Goal: Information Seeking & Learning: Find specific fact

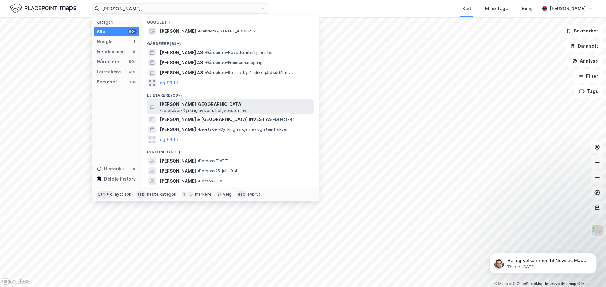
scroll to position [4, 0]
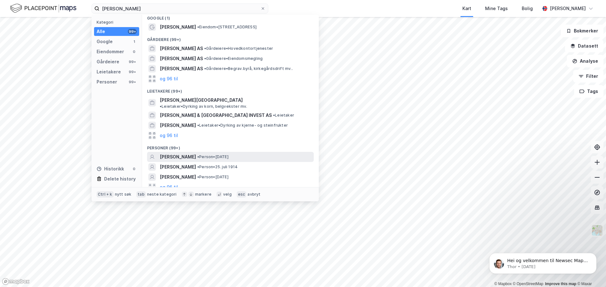
type input "[PERSON_NAME]"
click at [196, 153] on span "[PERSON_NAME]" at bounding box center [178, 157] width 36 height 8
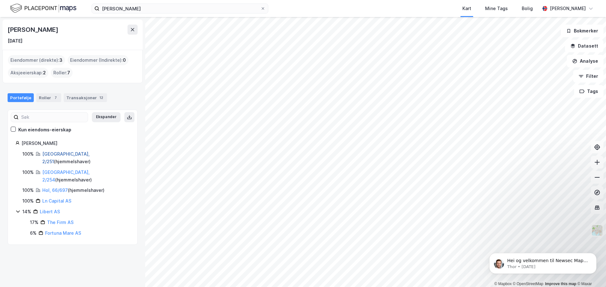
click at [47, 153] on link "[GEOGRAPHIC_DATA], 2/251" at bounding box center [65, 157] width 47 height 13
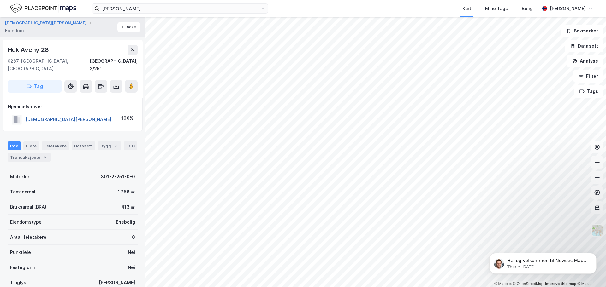
click at [0, 0] on button "[DEMOGRAPHIC_DATA][PERSON_NAME]" at bounding box center [0, 0] width 0 height 0
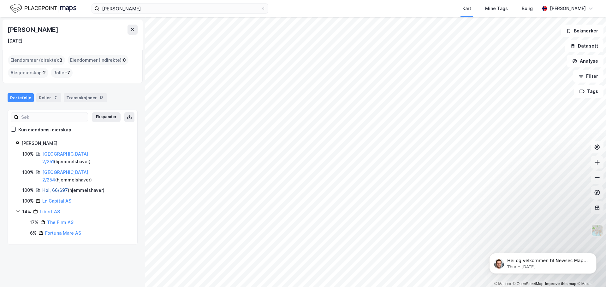
click at [56, 188] on link "Hol, 66/697" at bounding box center [55, 190] width 26 height 5
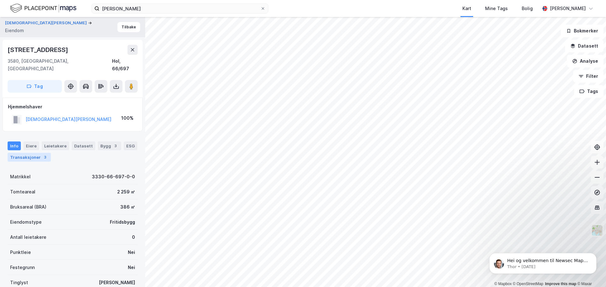
click at [25, 153] on div "Transaksjoner 3" at bounding box center [29, 157] width 43 height 9
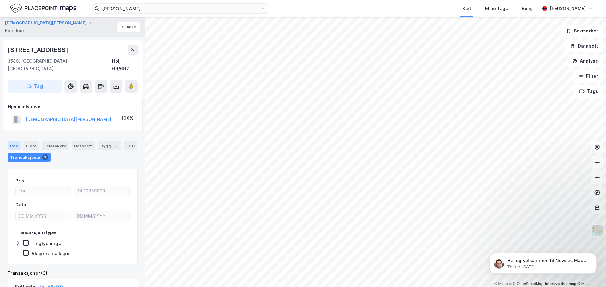
click at [15, 142] on div "Info" at bounding box center [14, 146] width 13 height 9
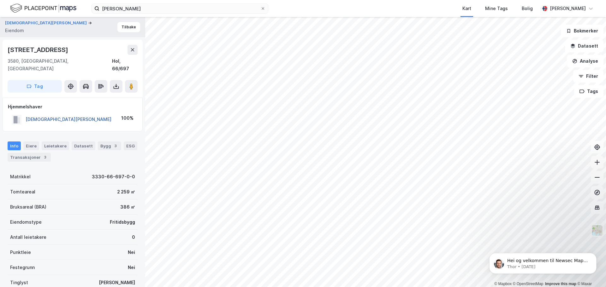
click at [0, 0] on button "[DEMOGRAPHIC_DATA][PERSON_NAME]" at bounding box center [0, 0] width 0 height 0
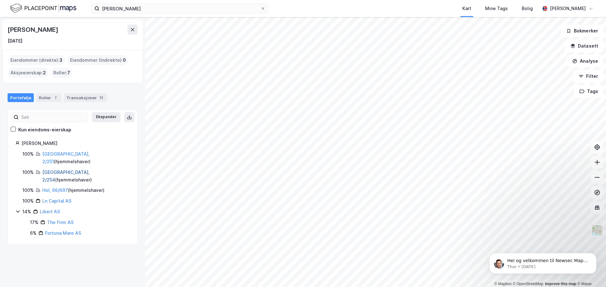
click at [53, 170] on link "[GEOGRAPHIC_DATA], 2/254" at bounding box center [65, 176] width 47 height 13
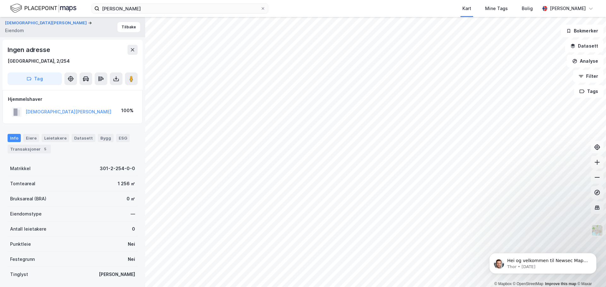
scroll to position [1, 0]
click at [0, 0] on button "[DEMOGRAPHIC_DATA][PERSON_NAME]" at bounding box center [0, 0] width 0 height 0
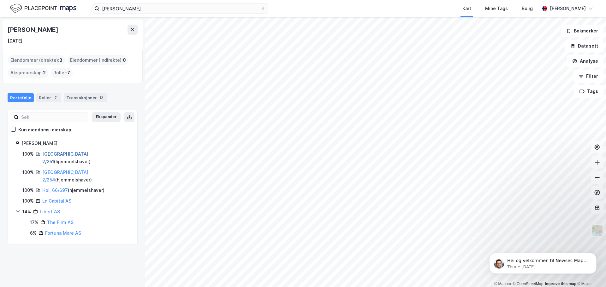
click at [51, 153] on link "[GEOGRAPHIC_DATA], 2/251" at bounding box center [65, 157] width 47 height 13
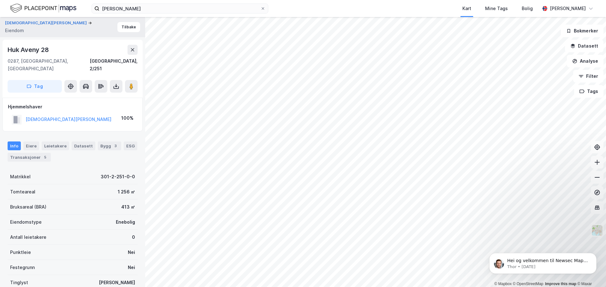
scroll to position [1, 0]
click at [20, 154] on div "Info [PERSON_NAME] Datasett Bygg 3 ESG Transaksjoner 5" at bounding box center [72, 148] width 145 height 30
click at [34, 152] on div "Transaksjoner 5" at bounding box center [29, 156] width 43 height 9
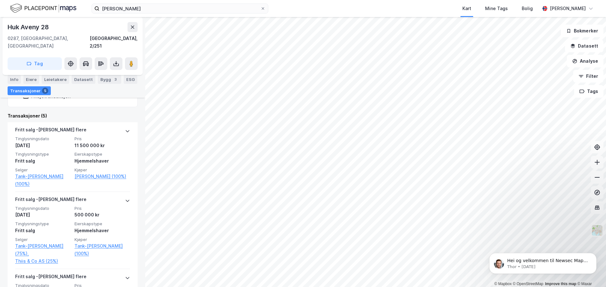
scroll to position [158, 0]
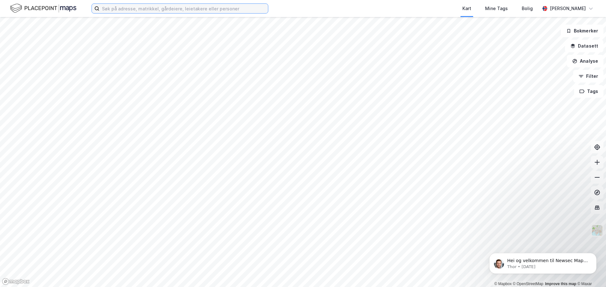
click at [209, 8] on input at bounding box center [183, 8] width 168 height 9
paste input "Lars Bjørn Thoresen"
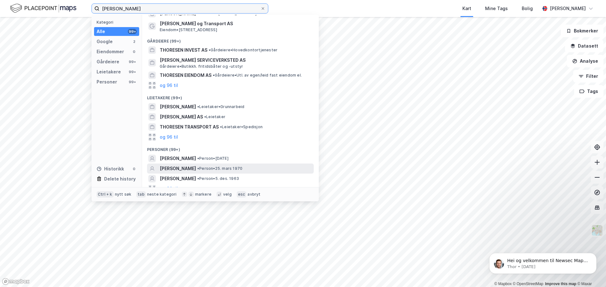
scroll to position [24, 0]
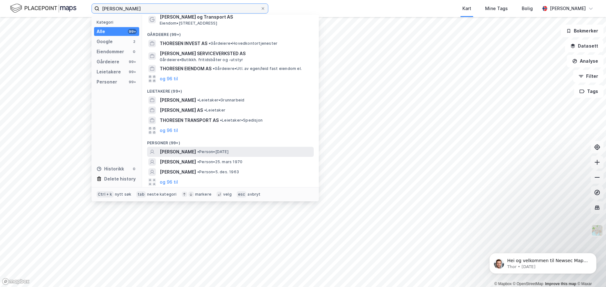
type input "Lars Bjørn Thoresen"
click at [196, 153] on span "LARS BJØRN THORESEN" at bounding box center [178, 152] width 36 height 8
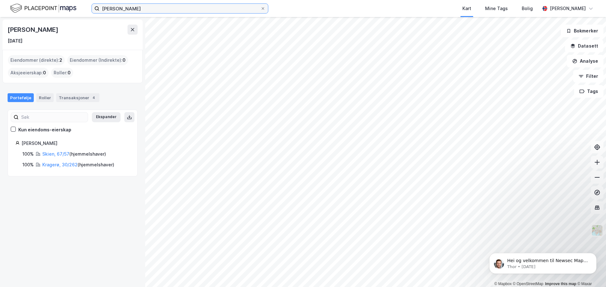
click at [156, 7] on input "Lars Bjørn Thoresen" at bounding box center [179, 8] width 161 height 9
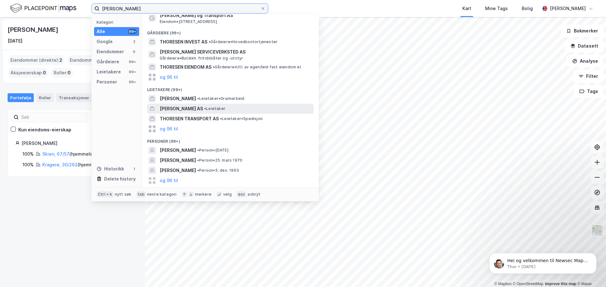
scroll to position [46, 0]
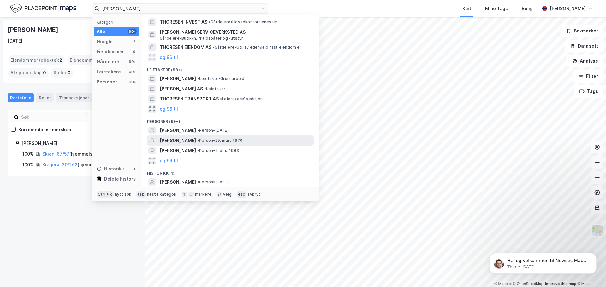
click at [194, 142] on span "LARS BJØRN THORESEN" at bounding box center [178, 141] width 36 height 8
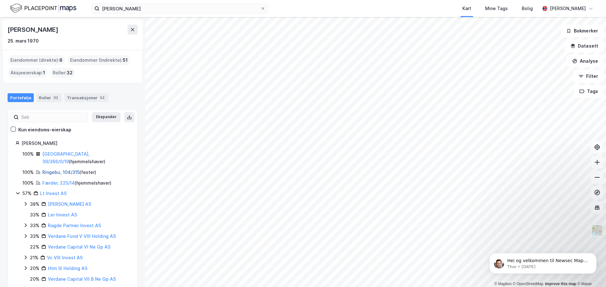
click at [53, 170] on link "Ringebu, 104/315" at bounding box center [60, 172] width 37 height 5
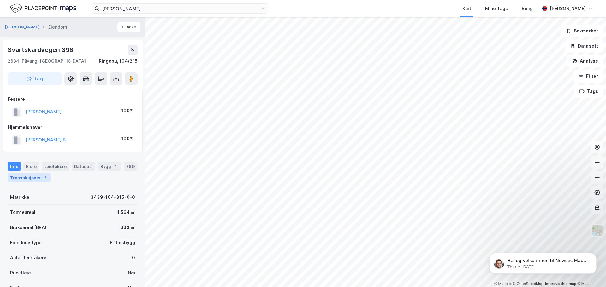
click at [37, 177] on div "Transaksjoner 2" at bounding box center [29, 177] width 43 height 9
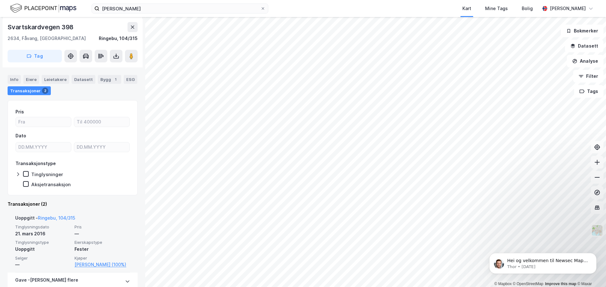
scroll to position [2, 0]
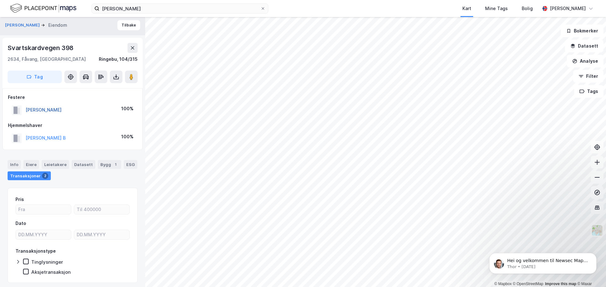
click at [0, 0] on button "THORESEN LARS BJØRN" at bounding box center [0, 0] width 0 height 0
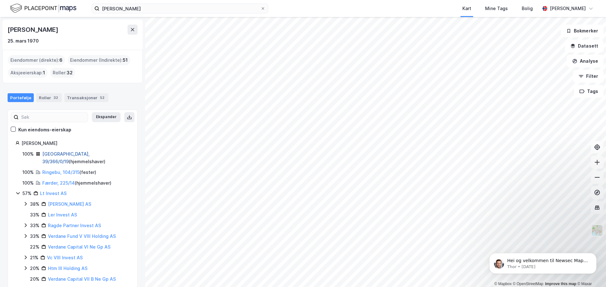
click at [61, 154] on link "Oslo, 39/366/0/19" at bounding box center [65, 157] width 47 height 13
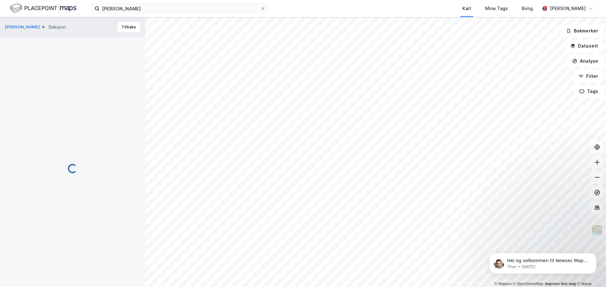
scroll to position [2, 0]
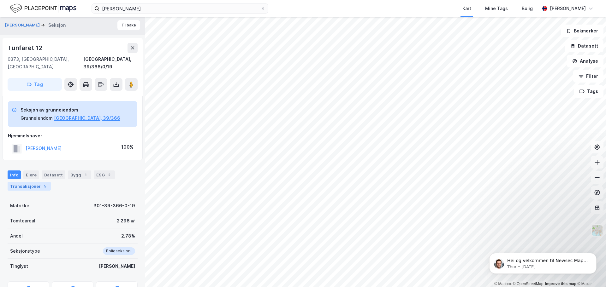
click at [26, 182] on div "Transaksjoner 5" at bounding box center [29, 186] width 43 height 9
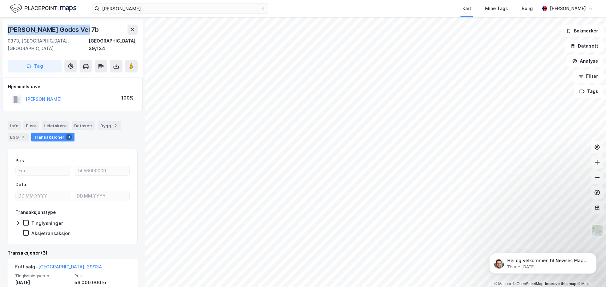
drag, startPoint x: 88, startPoint y: 31, endPoint x: 8, endPoint y: 28, distance: 80.1
click at [2, 30] on div "Haakon Den Godes Vei 7b 0373, Oslo, Oslo Oslo, 39/134 Tag Hjemmelshaver SAMUELS…" at bounding box center [72, 152] width 145 height 270
copy div "Haakon Den Godes Vei 7b"
click at [93, 93] on div "SAMUELSEN BJARNE G 100%" at bounding box center [72, 99] width 129 height 13
click at [0, 0] on button "SAMUELSEN BJARNE G" at bounding box center [0, 0] width 0 height 0
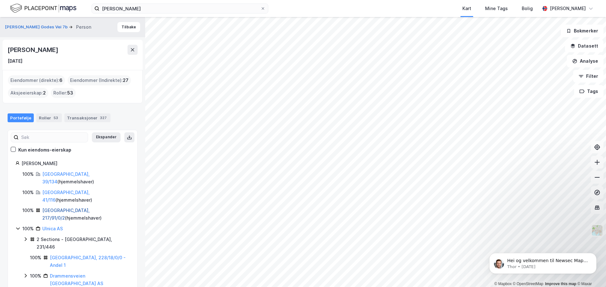
click at [54, 208] on link "Oslo, 217/91/0/2" at bounding box center [65, 214] width 47 height 13
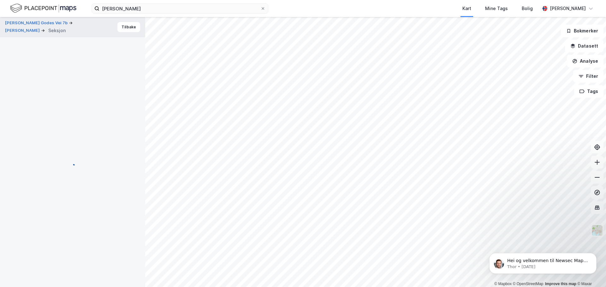
scroll to position [1, 0]
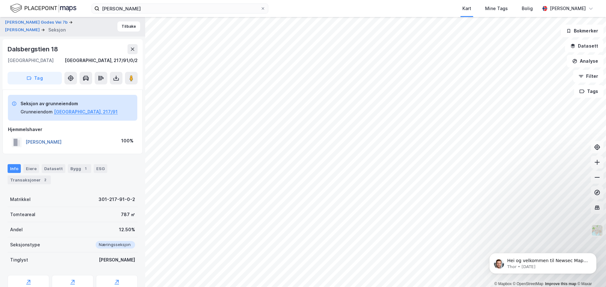
drag, startPoint x: 83, startPoint y: 141, endPoint x: 26, endPoint y: 142, distance: 56.2
click at [26, 142] on div "SAMUELSEN BJARNE G 100%" at bounding box center [72, 142] width 129 height 13
copy button "SAMUELSEN BJARNE G"
